Goal: Navigation & Orientation: Find specific page/section

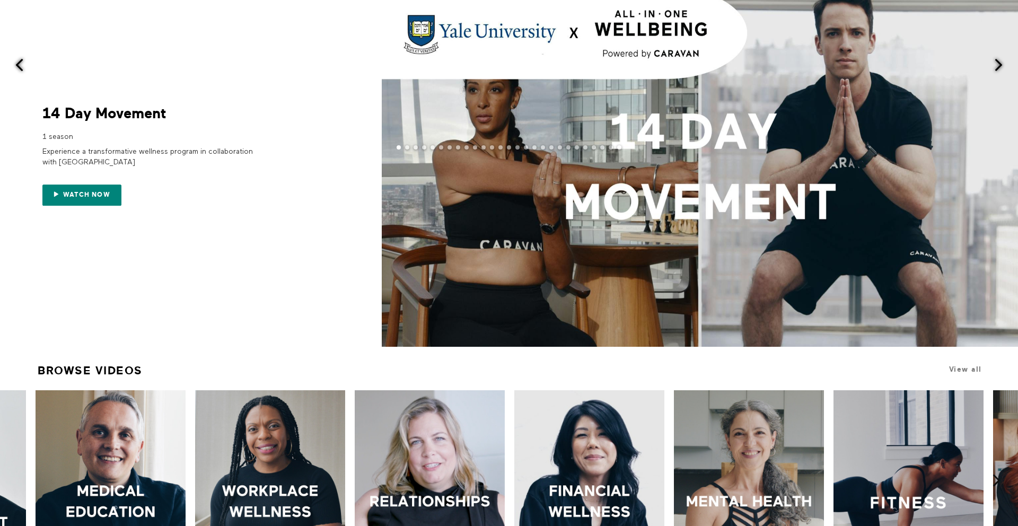
scroll to position [147, 0]
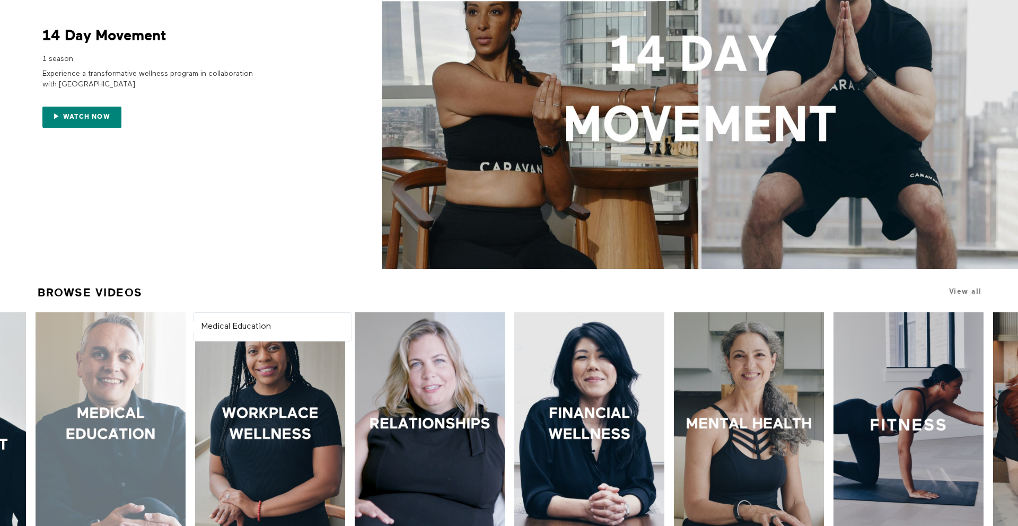
click at [128, 408] on div at bounding box center [111, 424] width 150 height 225
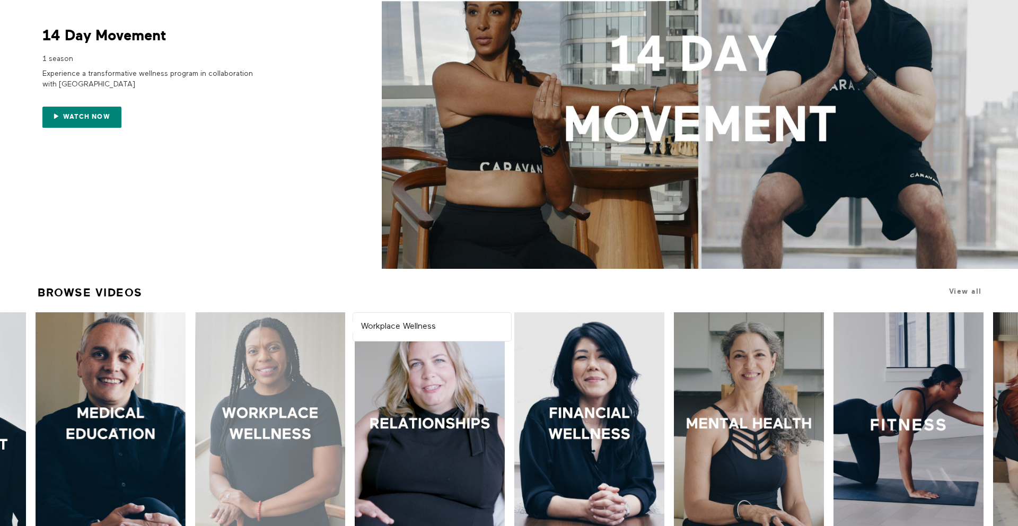
click at [283, 364] on div at bounding box center [270, 424] width 150 height 225
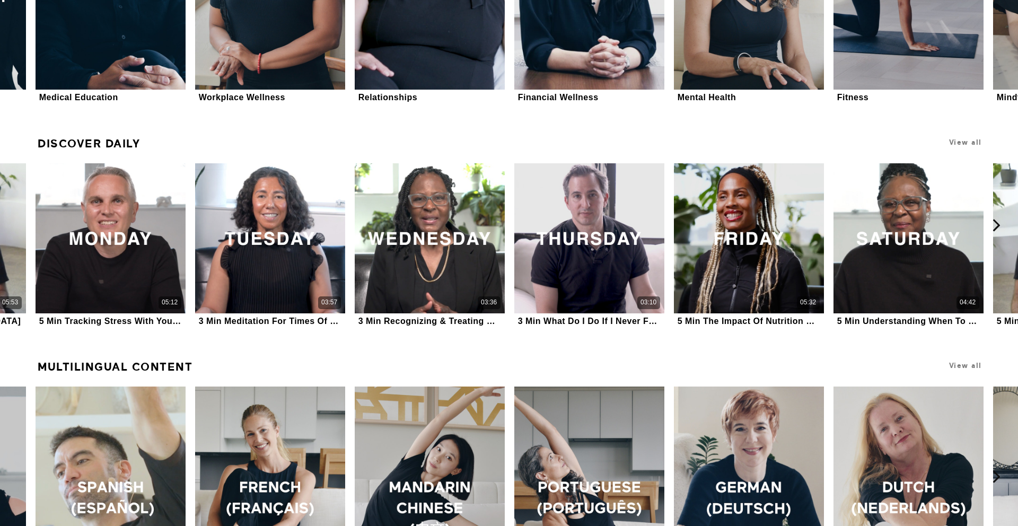
scroll to position [0, 0]
